Goal: Navigation & Orientation: Find specific page/section

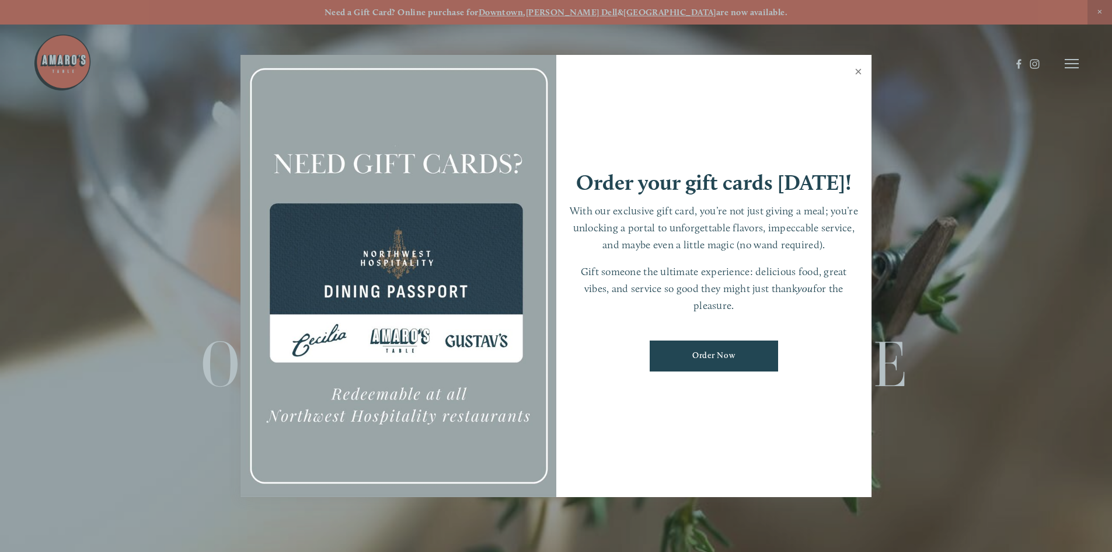
click at [855, 71] on link "Close" at bounding box center [858, 73] width 23 height 33
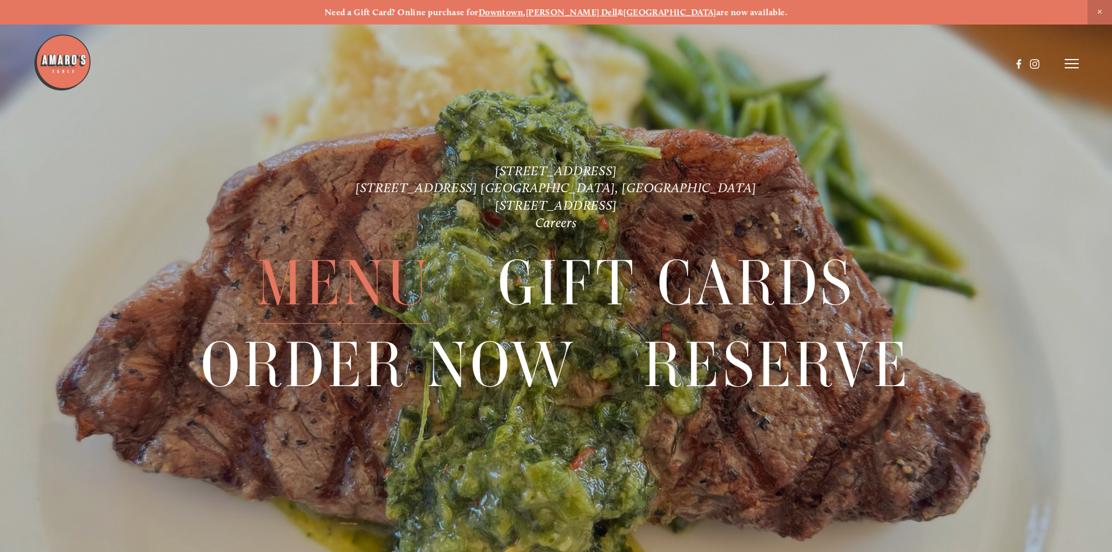
click at [365, 288] on span "Menu" at bounding box center [344, 283] width 174 height 81
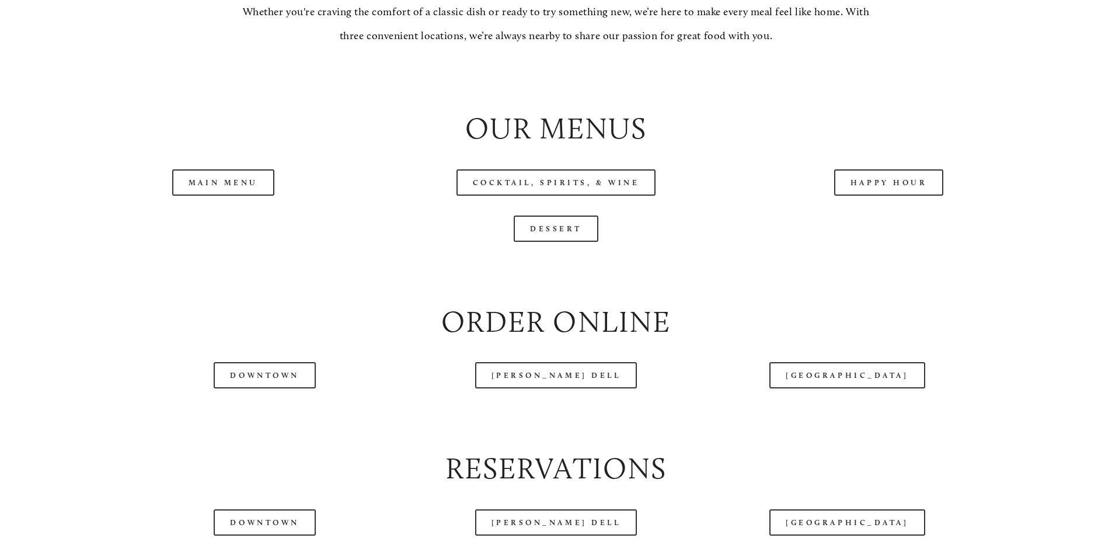
scroll to position [1284, 0]
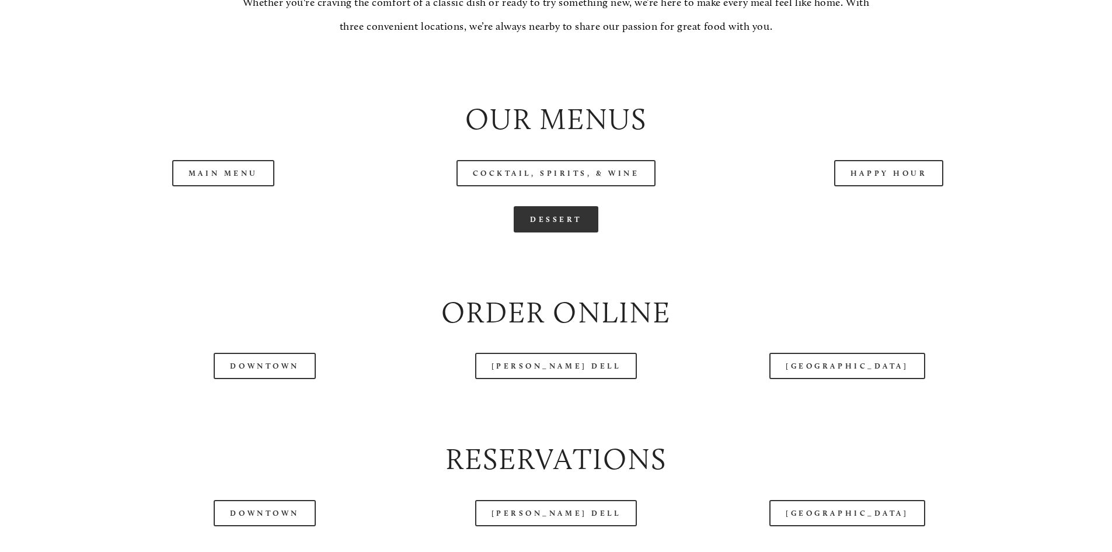
click at [551, 232] on link "Dessert" at bounding box center [556, 219] width 85 height 26
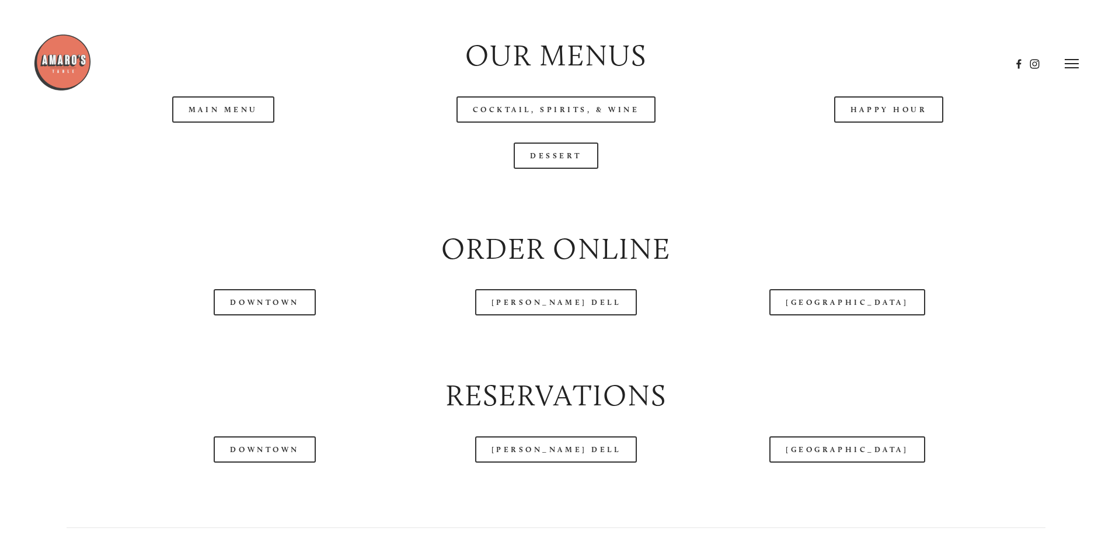
scroll to position [1343, 0]
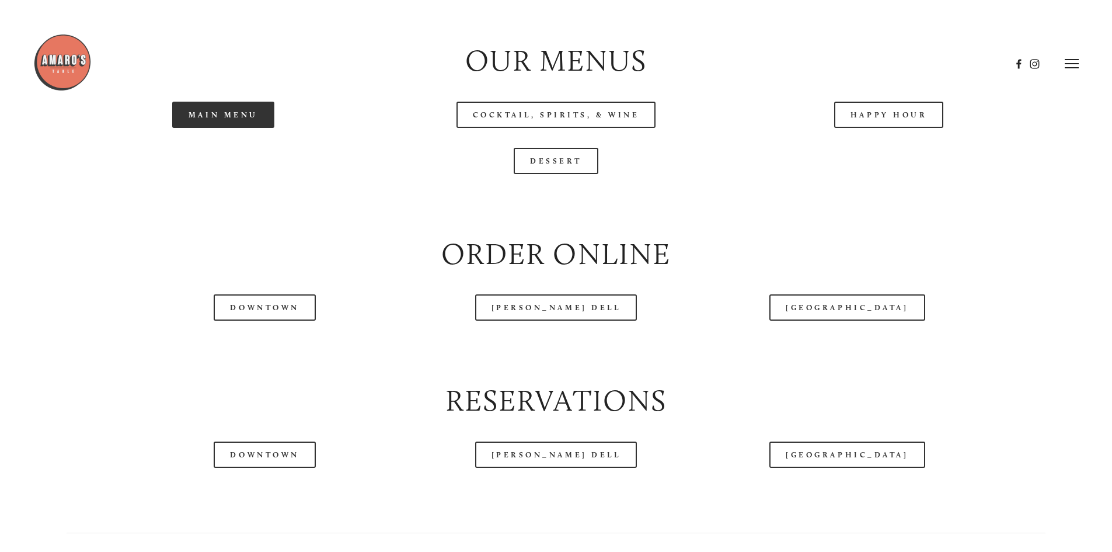
click at [241, 128] on link "Main Menu" at bounding box center [223, 115] width 102 height 26
